Goal: Find contact information: Find contact information

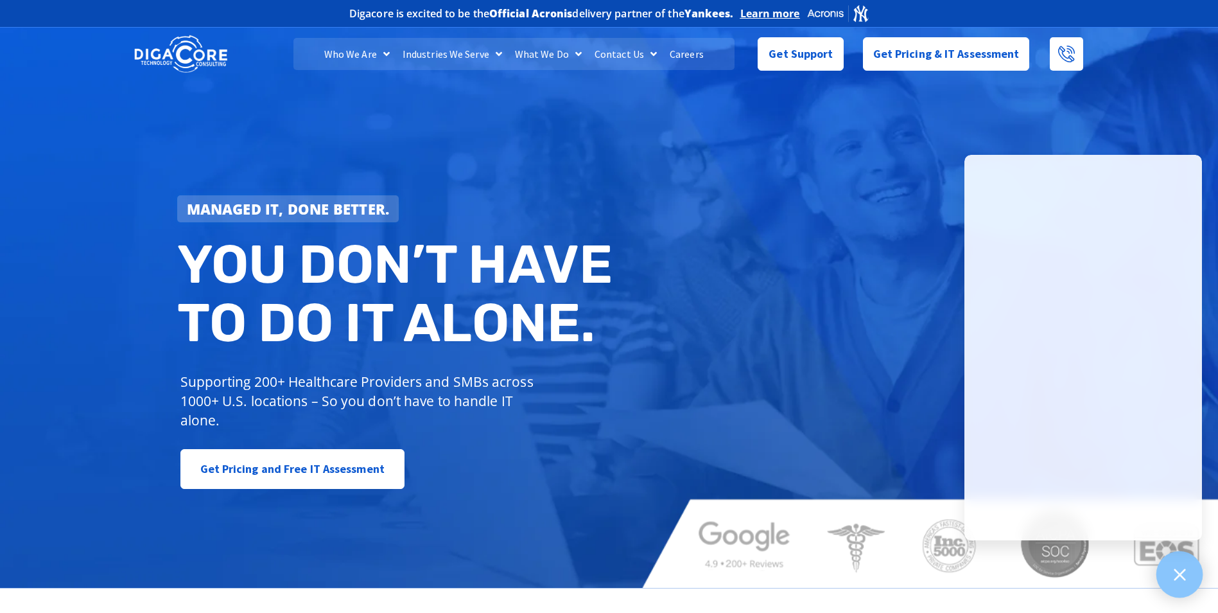
click at [1167, 565] on div at bounding box center [1180, 574] width 47 height 47
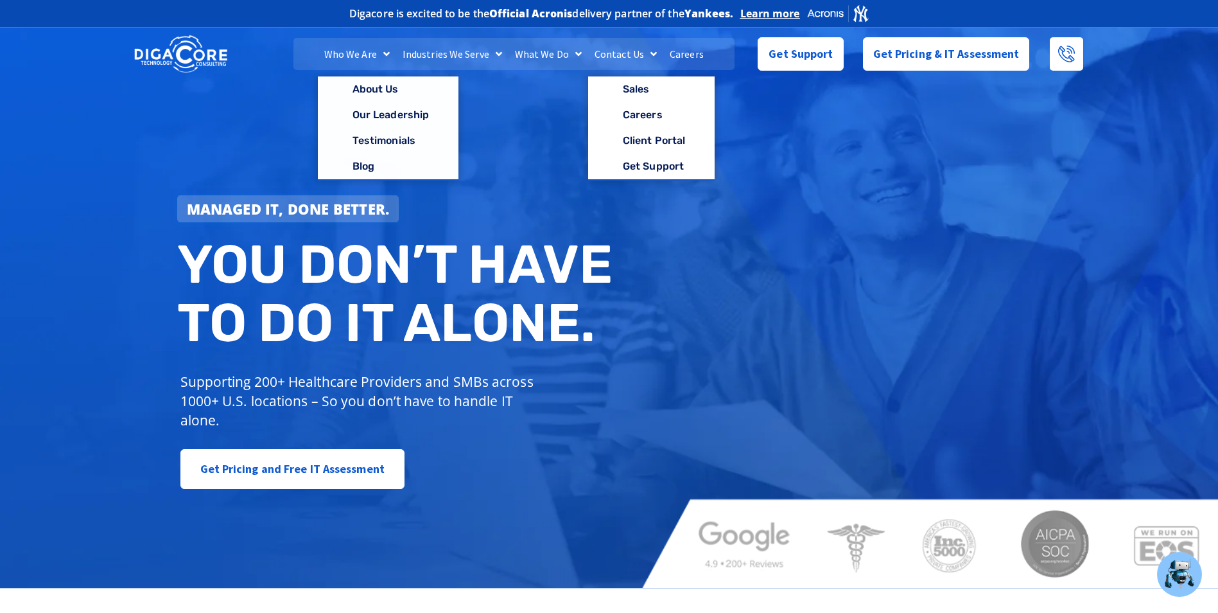
click at [644, 55] on span "Menu" at bounding box center [650, 53] width 13 height 23
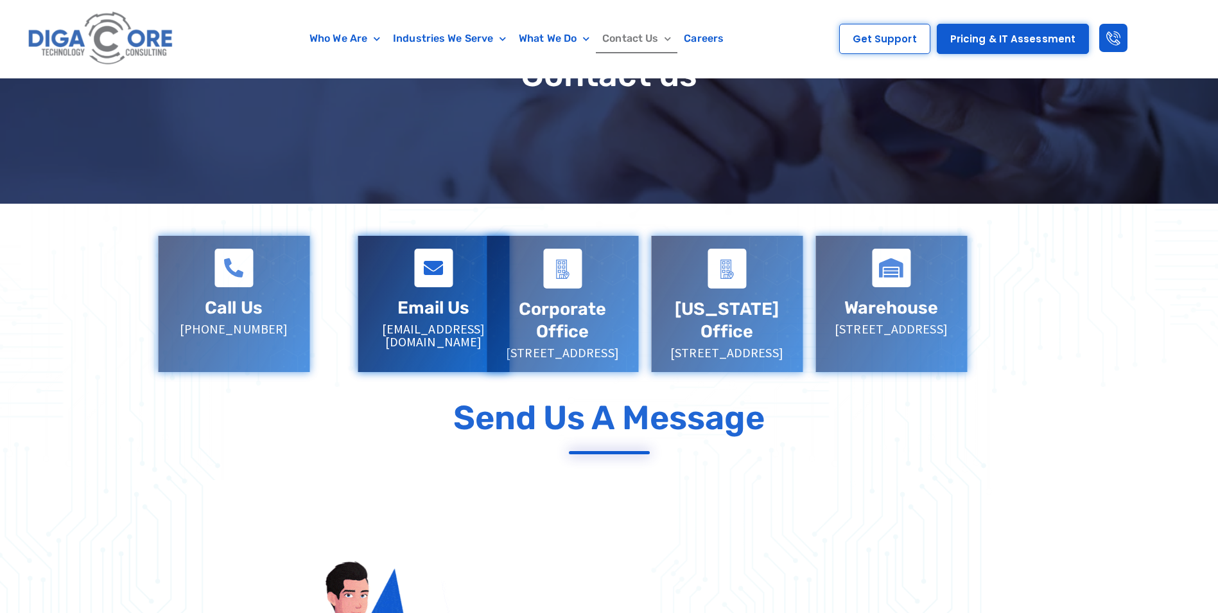
scroll to position [257, 0]
